Goal: Check status: Check status

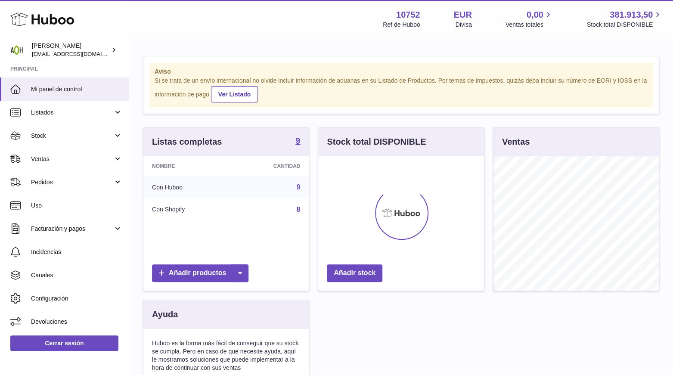
scroll to position [134, 165]
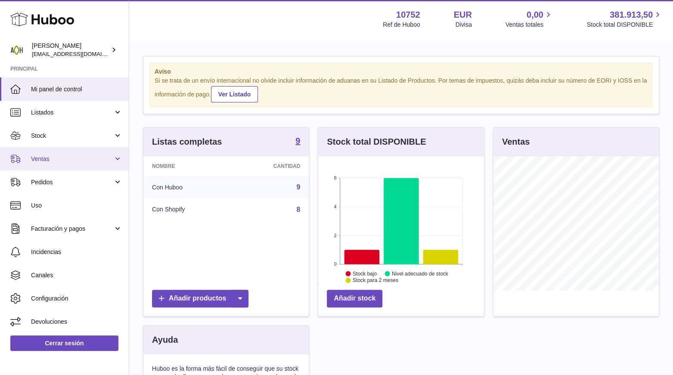
click at [120, 151] on link "Ventas" at bounding box center [64, 158] width 129 height 23
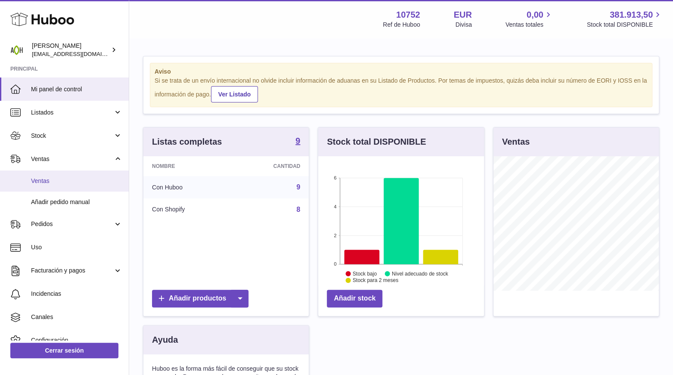
click at [88, 179] on span "Ventas" at bounding box center [76, 181] width 91 height 8
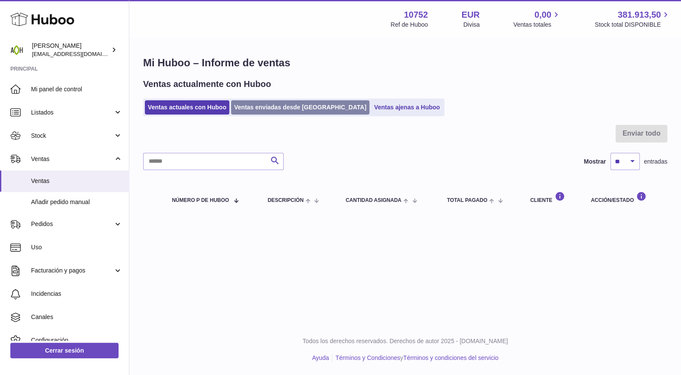
click at [275, 108] on link "Ventas enviadas desde [GEOGRAPHIC_DATA]" at bounding box center [300, 107] width 138 height 14
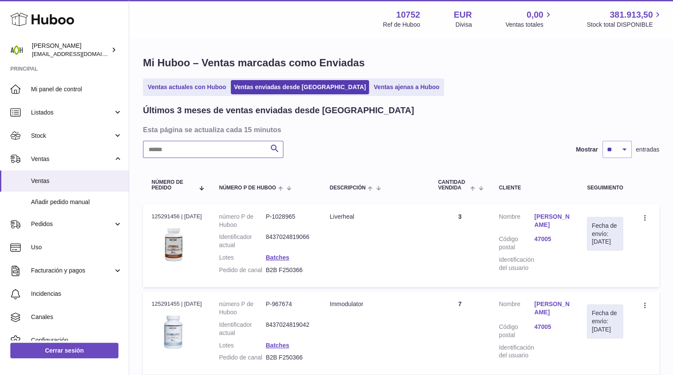
click at [210, 153] on input "text" at bounding box center [213, 149] width 140 height 17
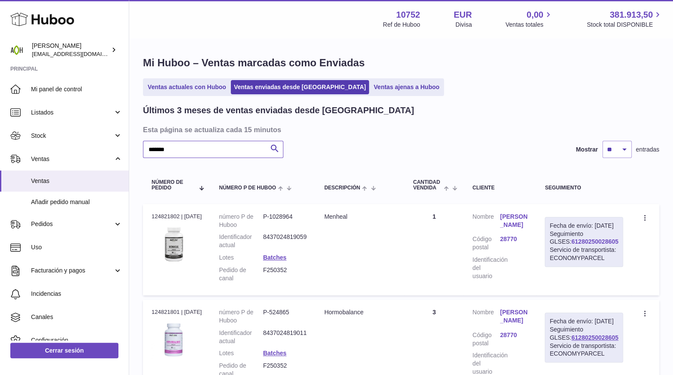
type input "*******"
click at [583, 245] on link "61280250028605" at bounding box center [595, 241] width 47 height 7
